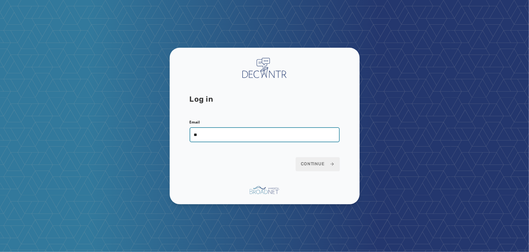
type input "**********"
click at [296, 157] on button "Continue" at bounding box center [318, 164] width 44 height 14
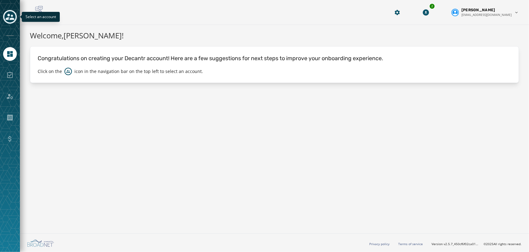
click at [7, 12] on icon "Toggle account select drawer" at bounding box center [10, 16] width 9 height 9
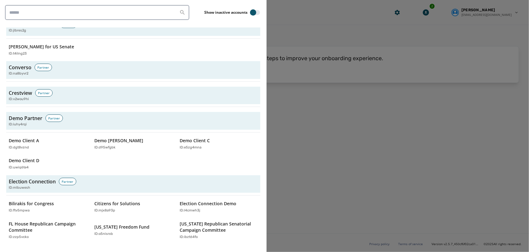
scroll to position [610, 0]
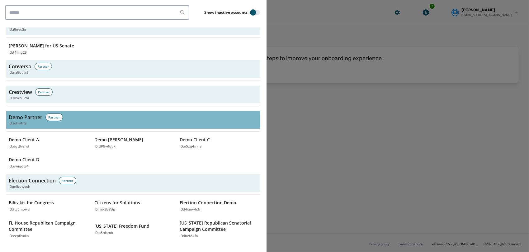
click at [29, 121] on div "ID: iuhy4rqi" at bounding box center [133, 123] width 249 height 5
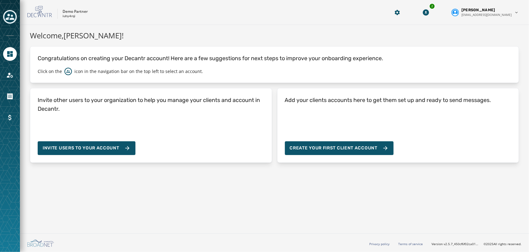
click at [71, 17] on p "iuhy4rqi" at bounding box center [69, 16] width 13 height 5
copy p "iuhy4rqi"
